Goal: Task Accomplishment & Management: Manage account settings

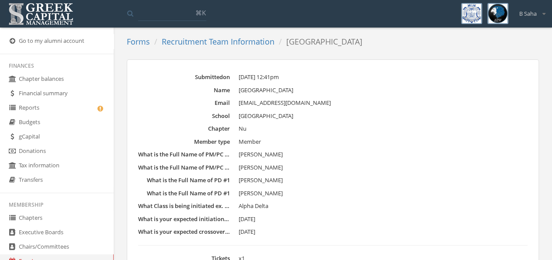
scroll to position [142, 0]
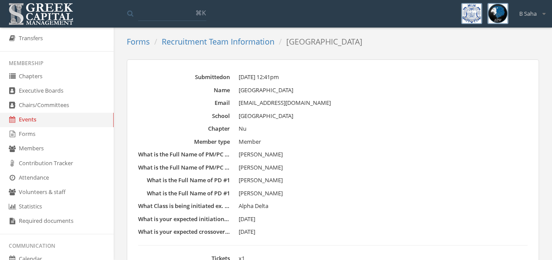
click at [140, 42] on link "Forms" at bounding box center [138, 41] width 23 height 10
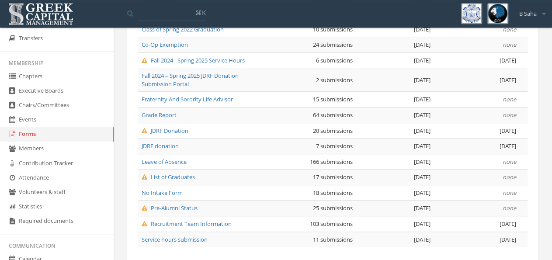
scroll to position [167, 0]
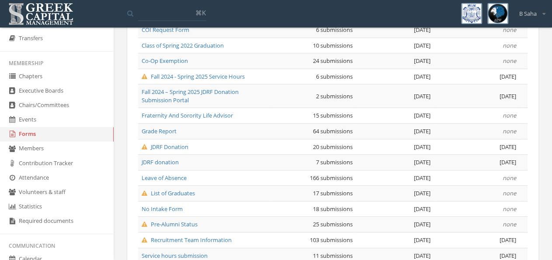
click at [185, 224] on span "Pre-Alumni Status" at bounding box center [170, 224] width 56 height 8
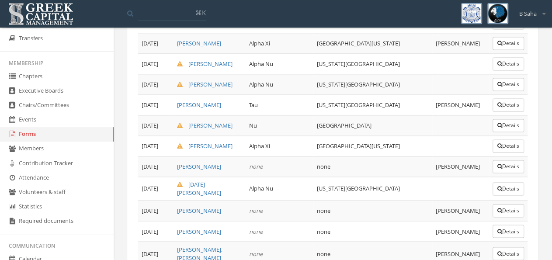
scroll to position [584, 0]
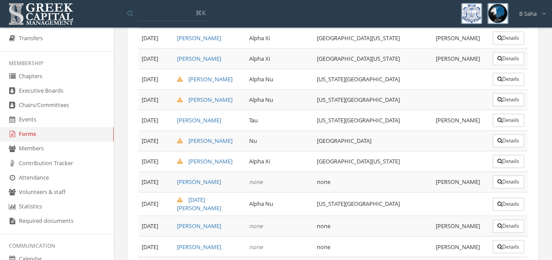
click at [501, 73] on button "Details" at bounding box center [508, 79] width 31 height 13
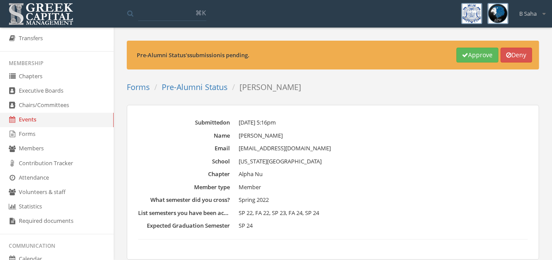
click at [514, 57] on button "Deny" at bounding box center [515, 55] width 31 height 15
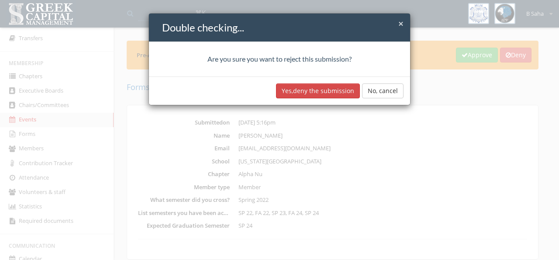
click at [336, 90] on button "Yes, deny the submission" at bounding box center [318, 90] width 84 height 15
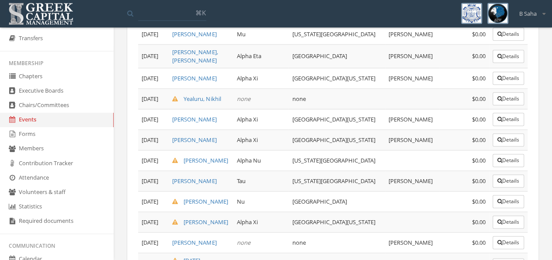
scroll to position [479, 0]
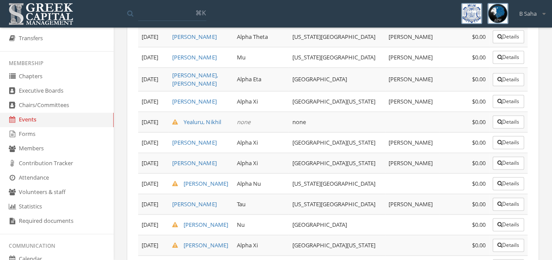
click at [502, 118] on button "Details" at bounding box center [508, 121] width 31 height 13
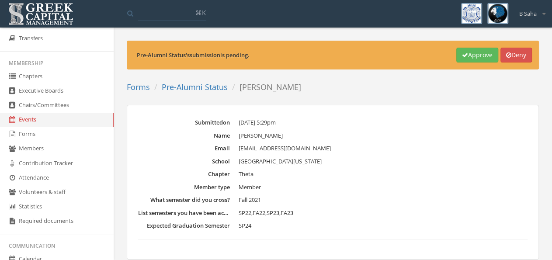
click at [483, 53] on button "Approve" at bounding box center [477, 55] width 42 height 15
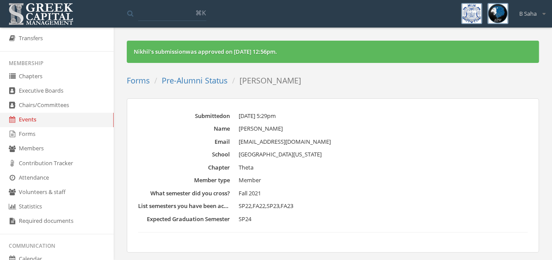
click at [140, 83] on link "Forms" at bounding box center [138, 80] width 23 height 10
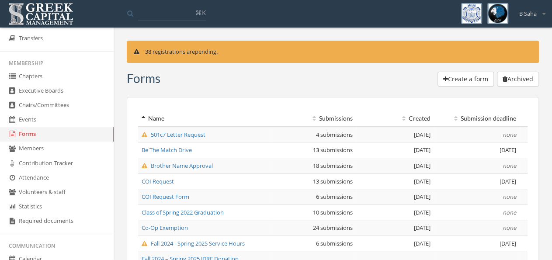
scroll to position [212, 0]
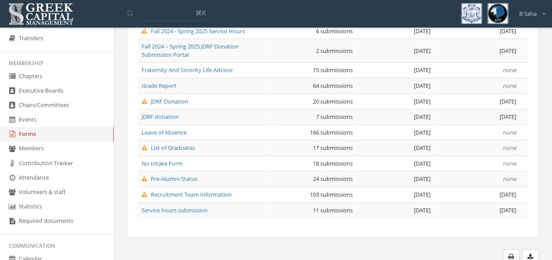
click at [167, 176] on span "Pre-Alumni Status" at bounding box center [170, 179] width 56 height 8
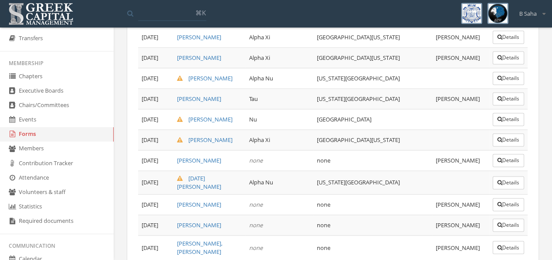
scroll to position [563, 0]
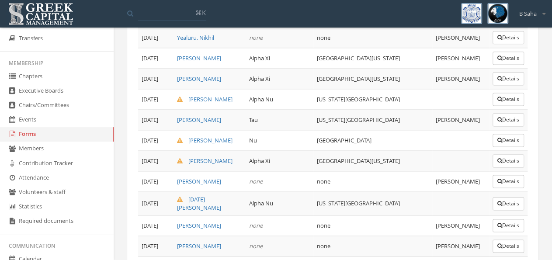
click at [497, 93] on button "Details" at bounding box center [508, 99] width 31 height 13
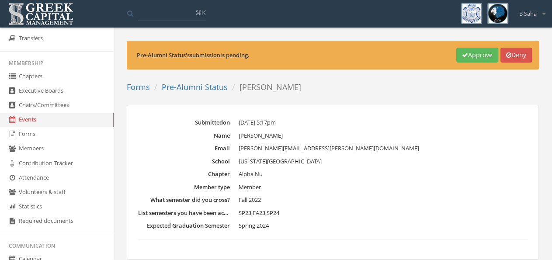
click at [524, 53] on button "Deny" at bounding box center [515, 55] width 31 height 15
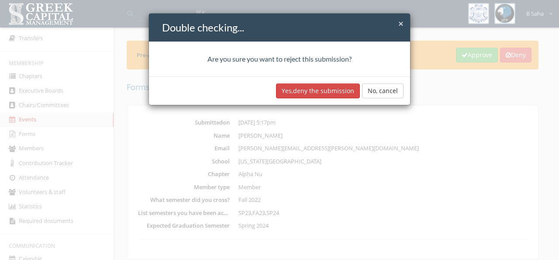
click at [349, 92] on button "Yes, deny the submission" at bounding box center [318, 90] width 84 height 15
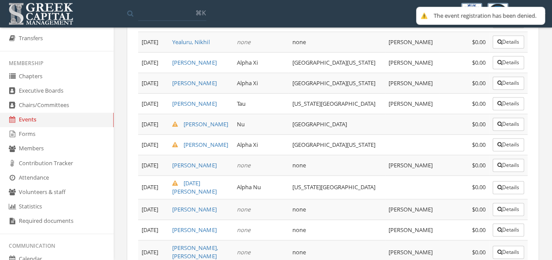
scroll to position [595, 0]
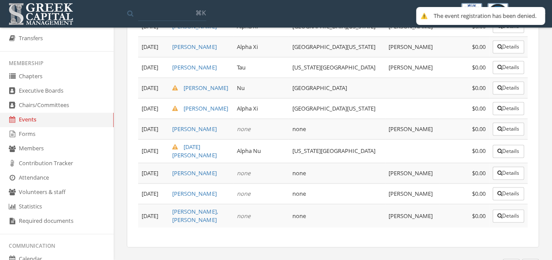
click at [511, 81] on button "Details" at bounding box center [508, 87] width 31 height 13
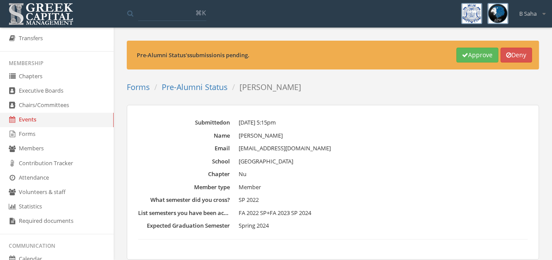
click at [516, 54] on button "Deny" at bounding box center [515, 55] width 31 height 15
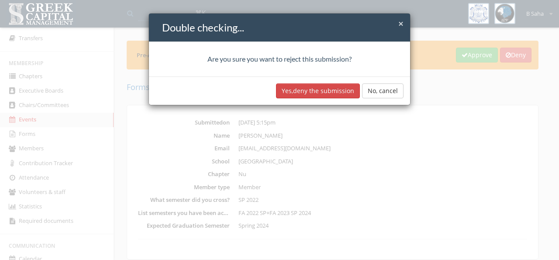
click at [332, 89] on button "Yes, deny the submission" at bounding box center [318, 90] width 84 height 15
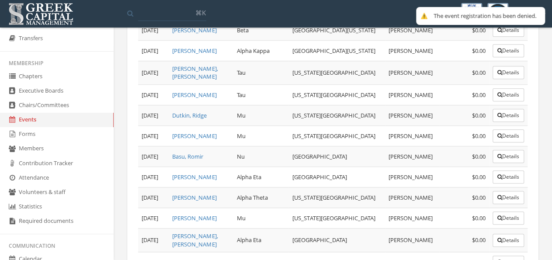
scroll to position [575, 0]
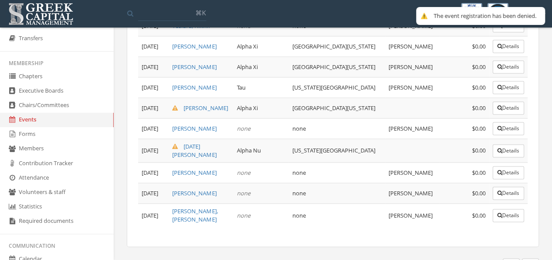
click at [505, 106] on button "Details" at bounding box center [508, 107] width 31 height 13
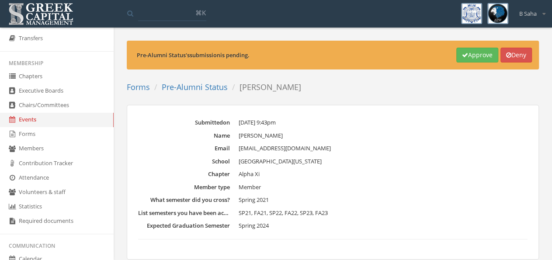
click at [470, 56] on button "Approve" at bounding box center [477, 55] width 42 height 15
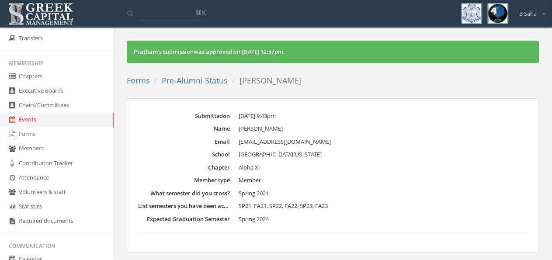
click at [145, 82] on link "Forms" at bounding box center [138, 80] width 23 height 10
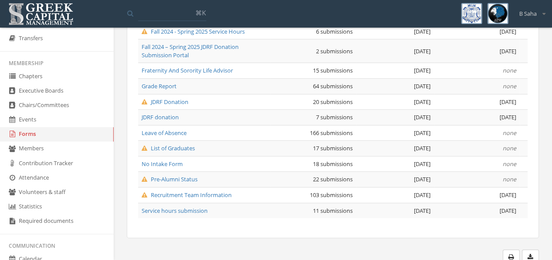
scroll to position [212, 0]
click at [168, 176] on span "Pre-Alumni Status" at bounding box center [170, 179] width 56 height 8
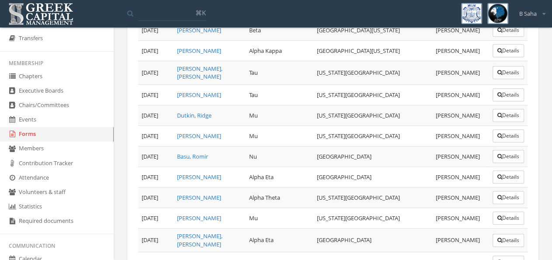
scroll to position [569, 0]
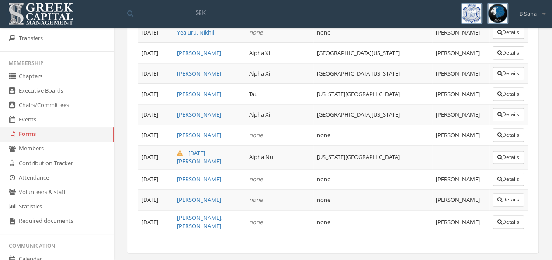
click at [518, 151] on button "Details" at bounding box center [508, 157] width 31 height 13
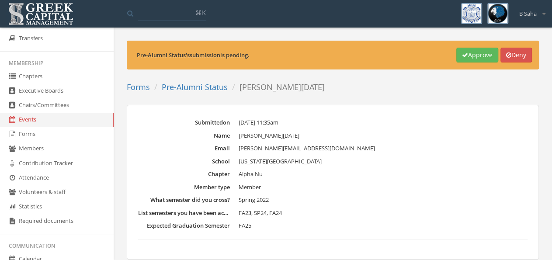
click at [528, 53] on button "Deny" at bounding box center [515, 55] width 31 height 15
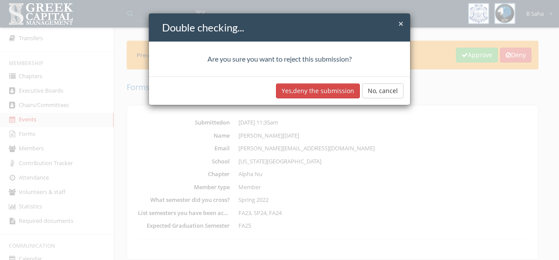
click at [331, 88] on button "Yes, deny the submission" at bounding box center [318, 90] width 84 height 15
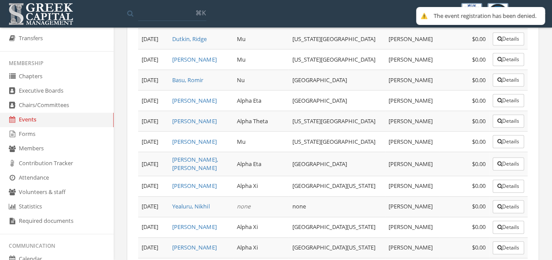
scroll to position [524, 0]
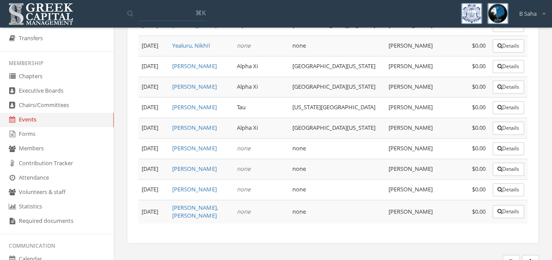
click at [28, 139] on link "Forms" at bounding box center [57, 134] width 114 height 14
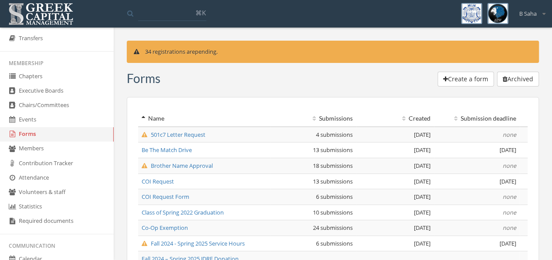
scroll to position [212, 0]
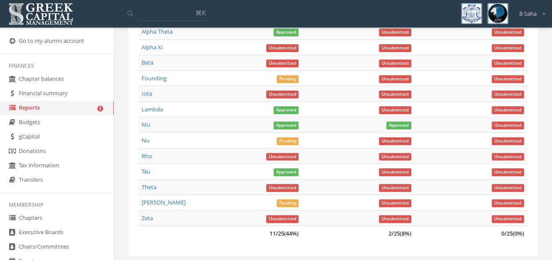
scroll to position [467, 0]
